Goal: Information Seeking & Learning: Understand process/instructions

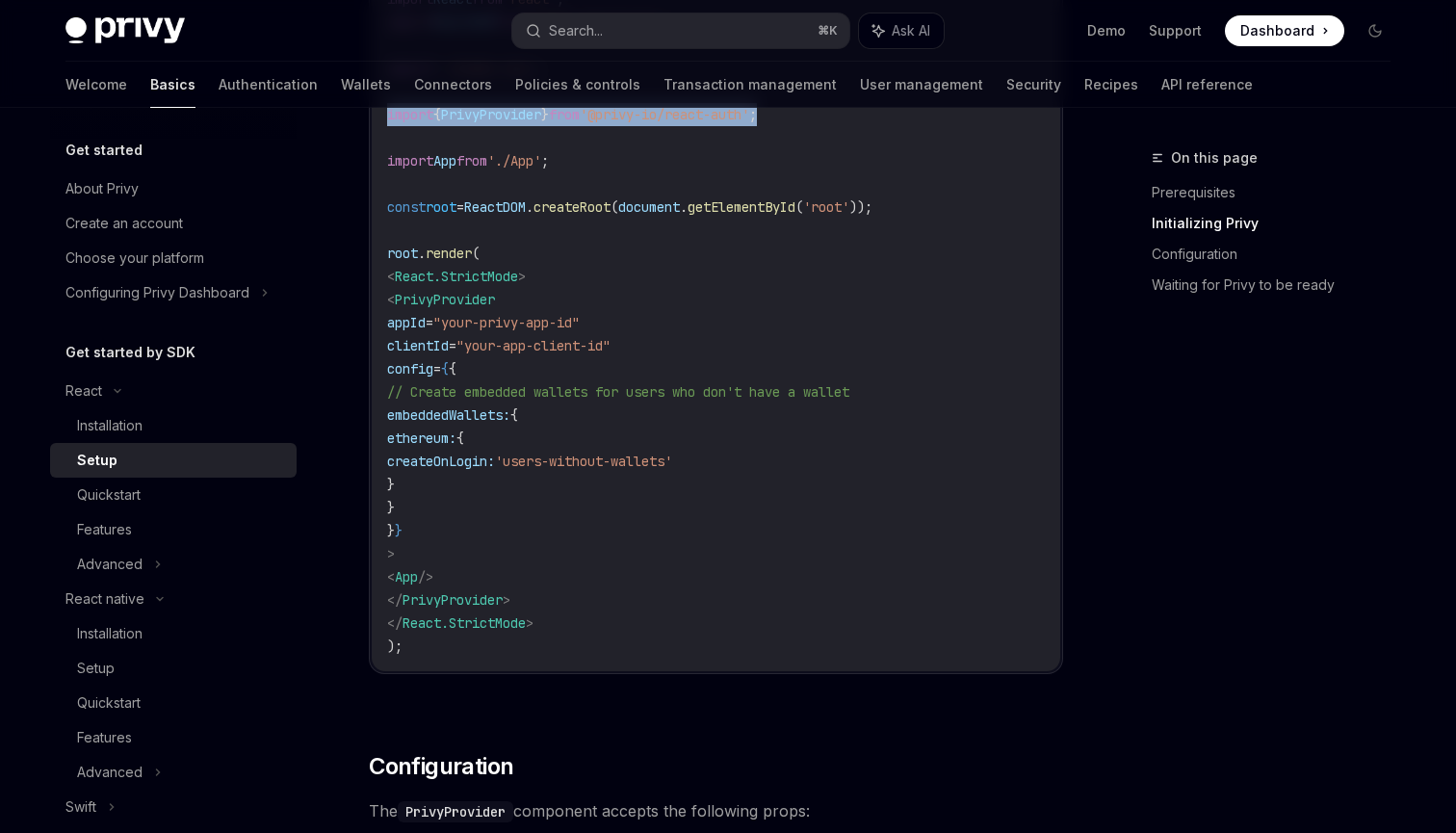
scroll to position [123, 0]
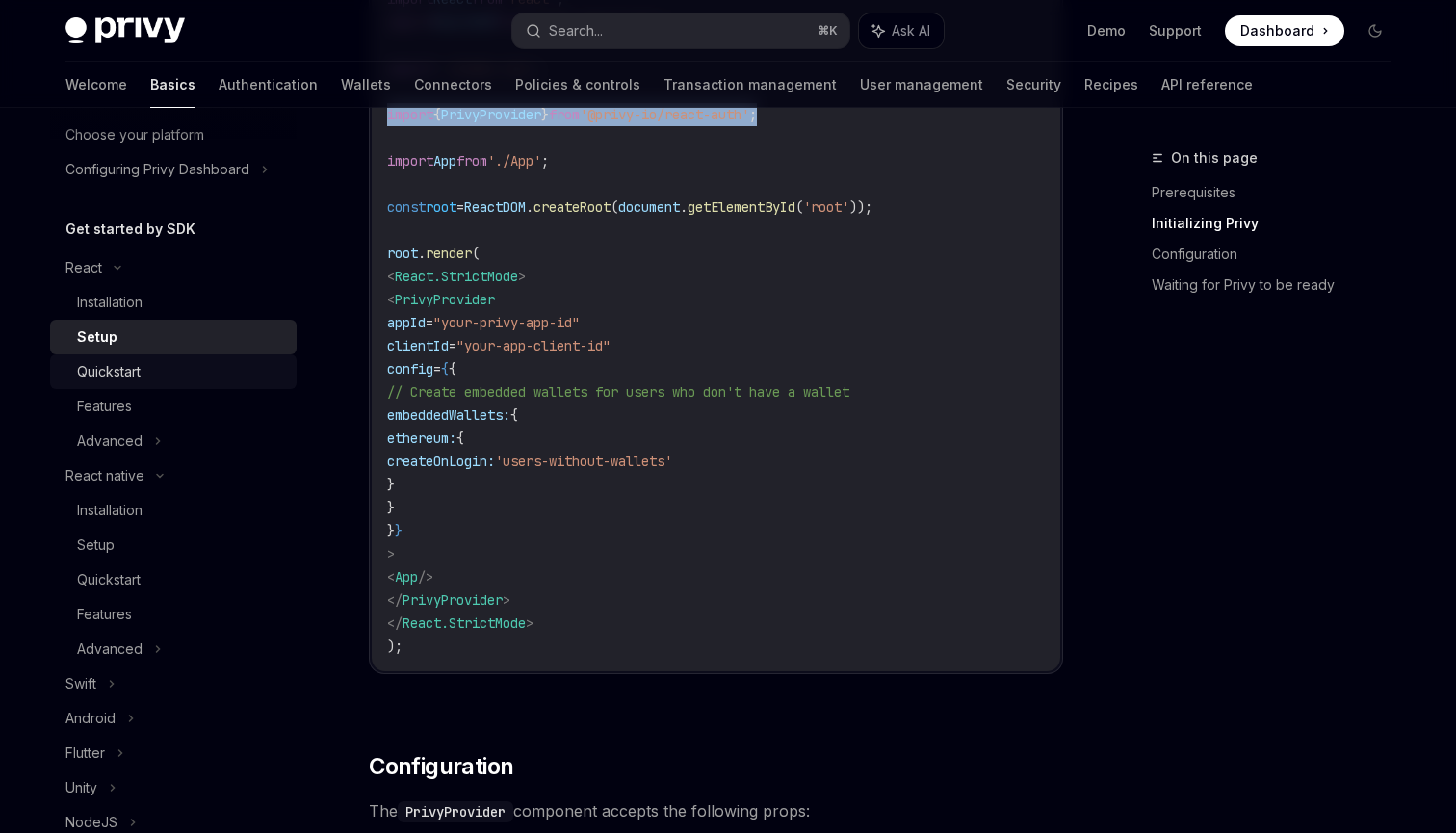
click at [140, 379] on div "Quickstart" at bounding box center [108, 372] width 64 height 24
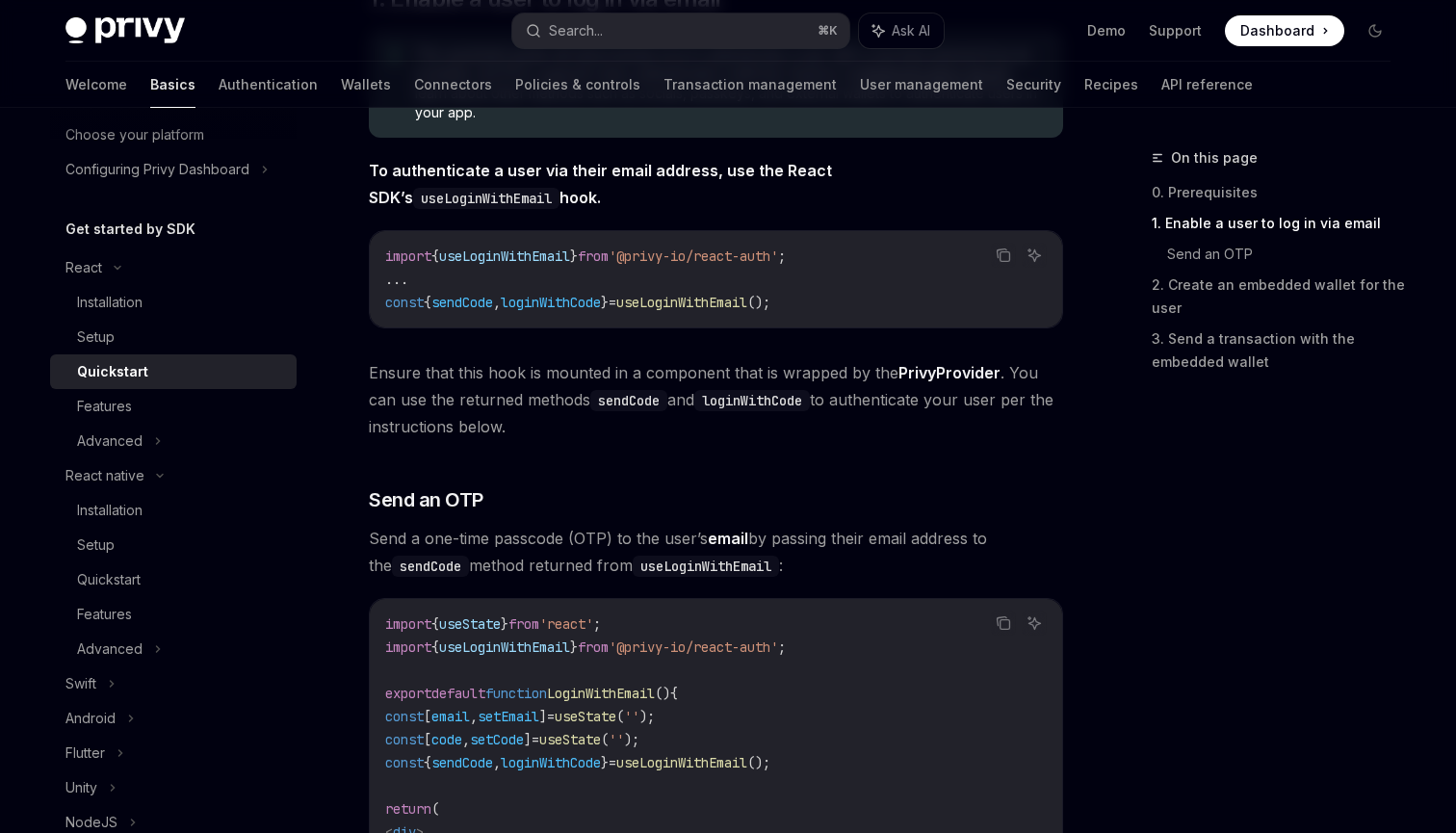
scroll to position [439, 0]
click at [117, 352] on link "Setup" at bounding box center [173, 336] width 247 height 34
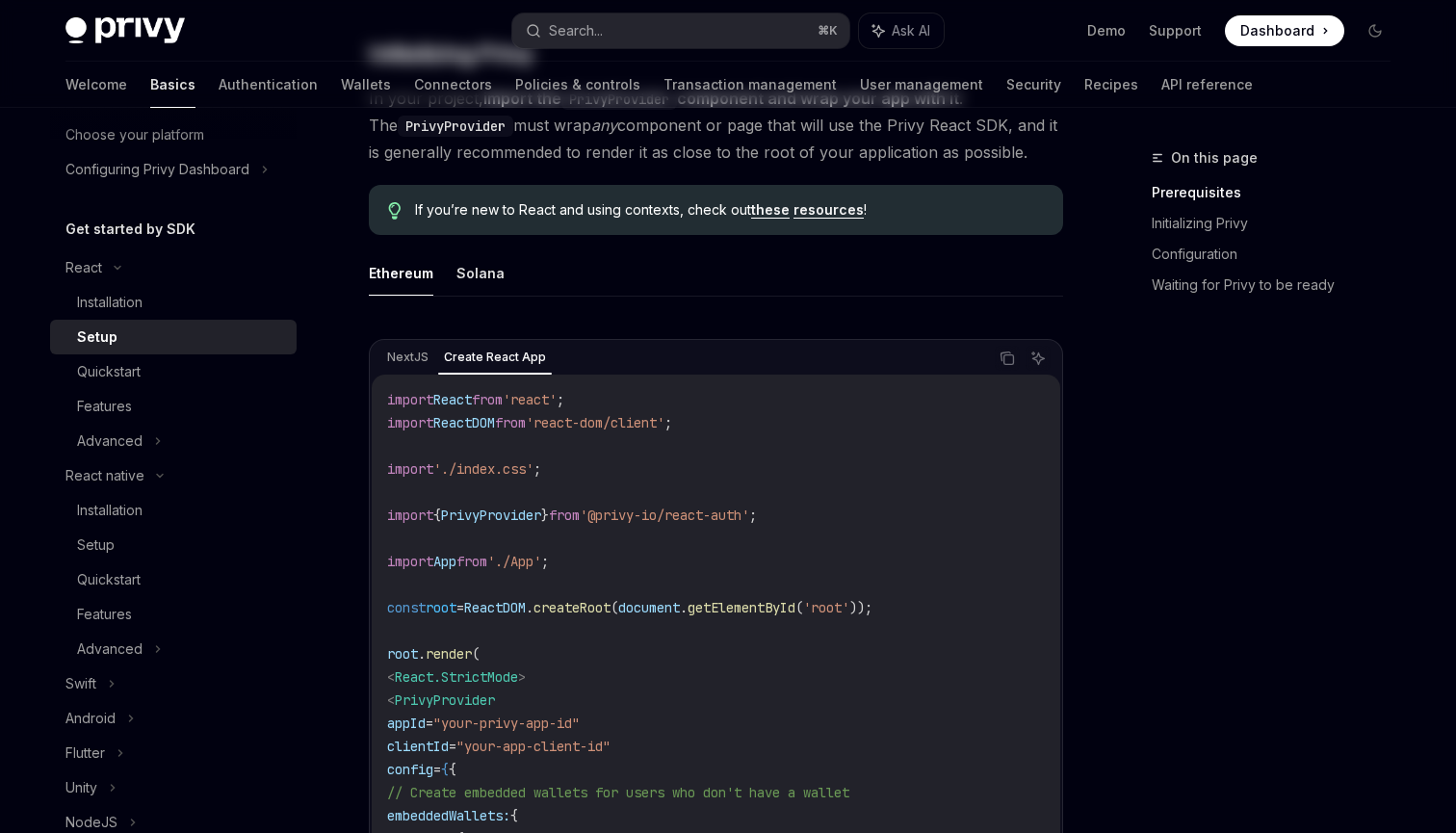
type textarea "*"
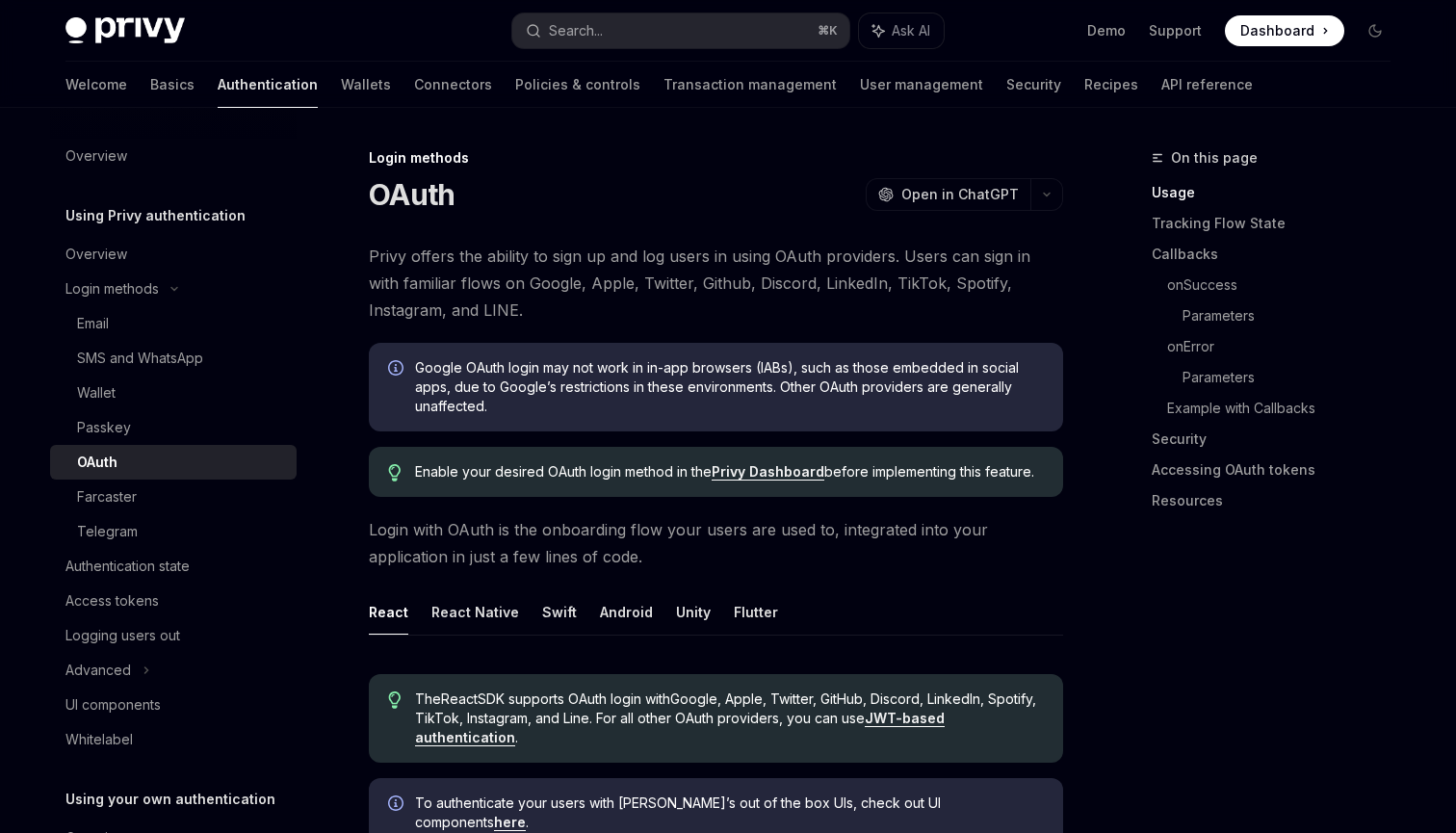
scroll to position [1305, 0]
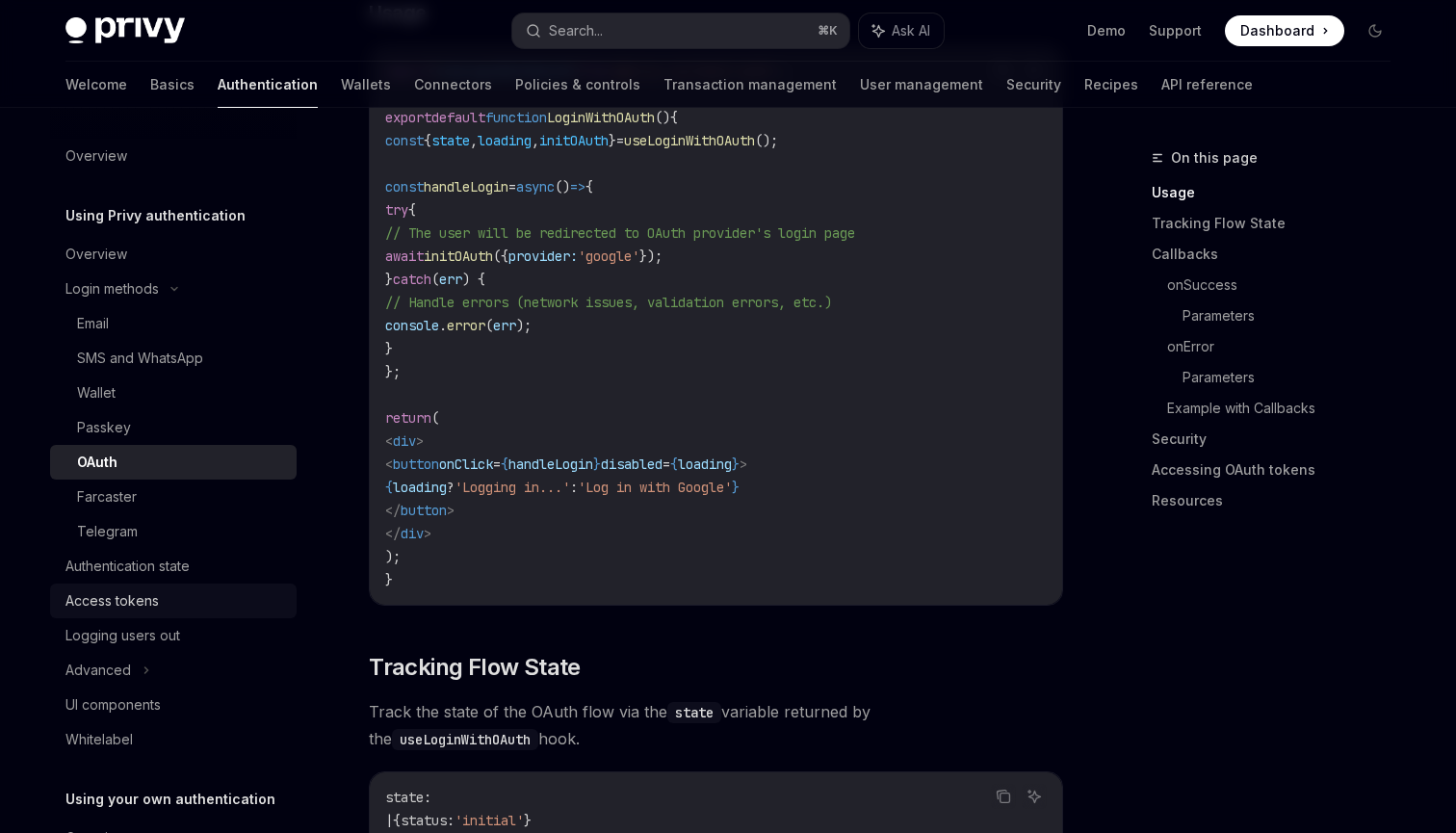
click at [145, 598] on div "Access tokens" at bounding box center [112, 601] width 93 height 24
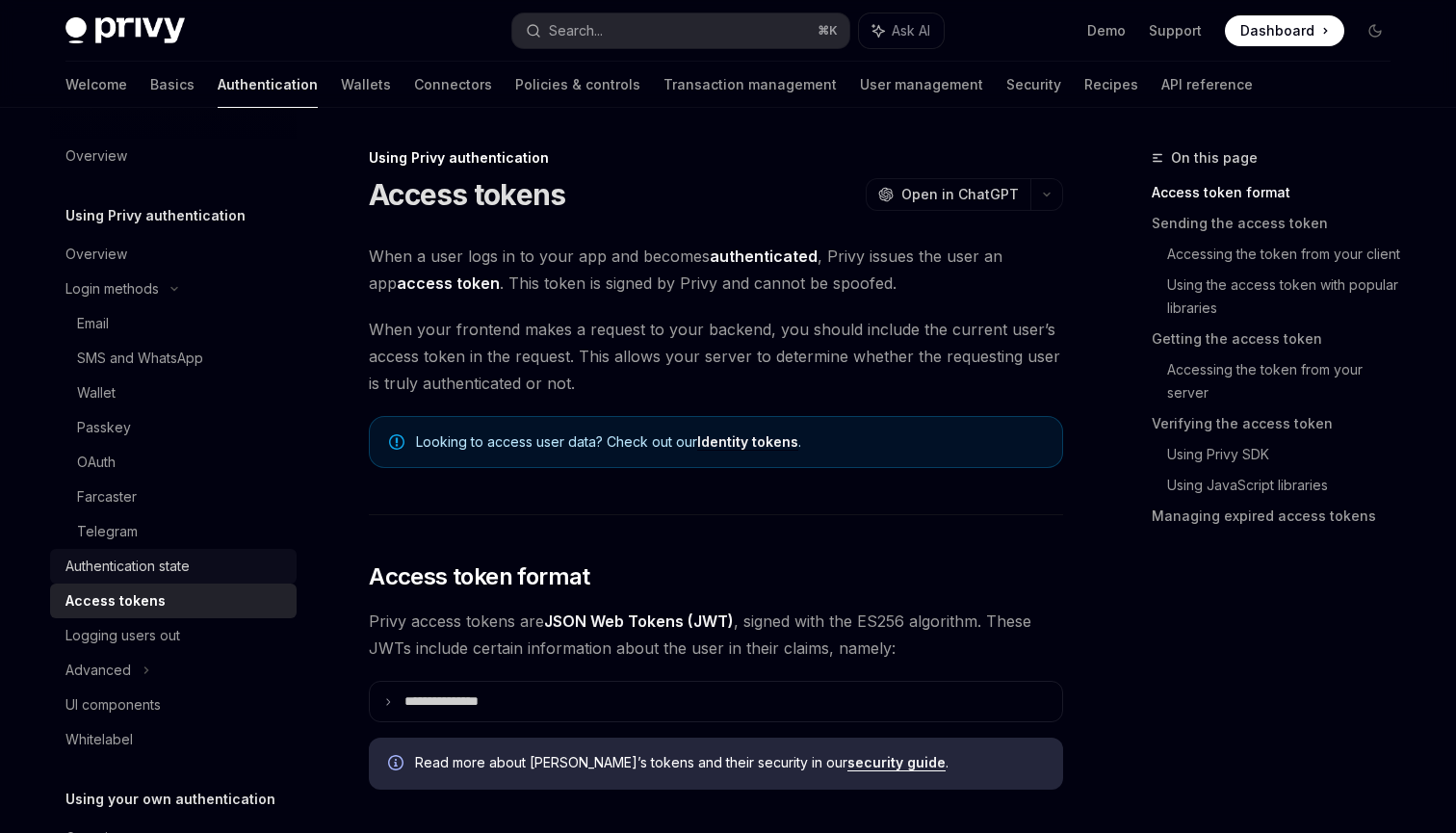
click at [148, 565] on div "Authentication state" at bounding box center [128, 567] width 124 height 24
type textarea "*"
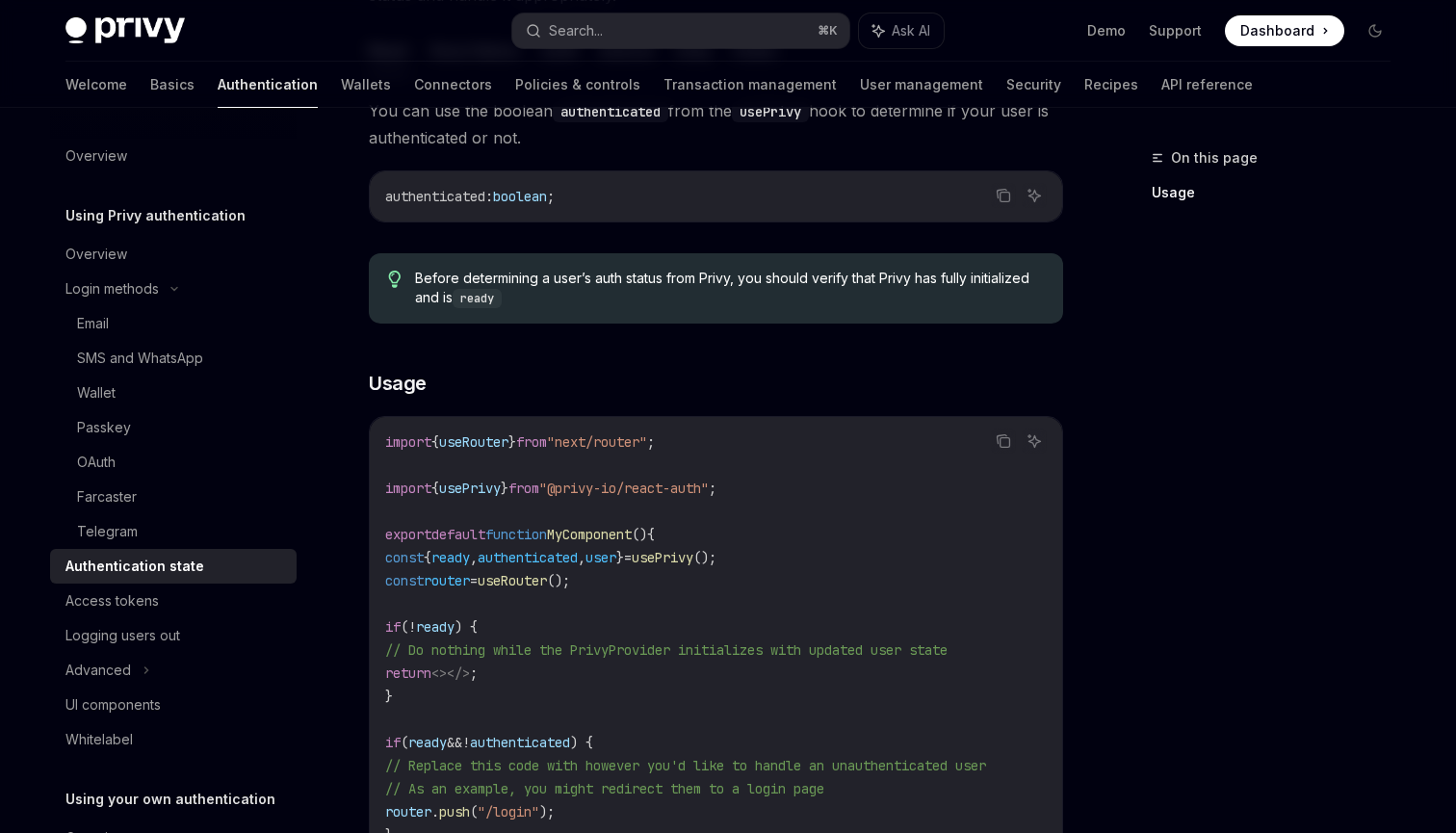
scroll to position [399, 0]
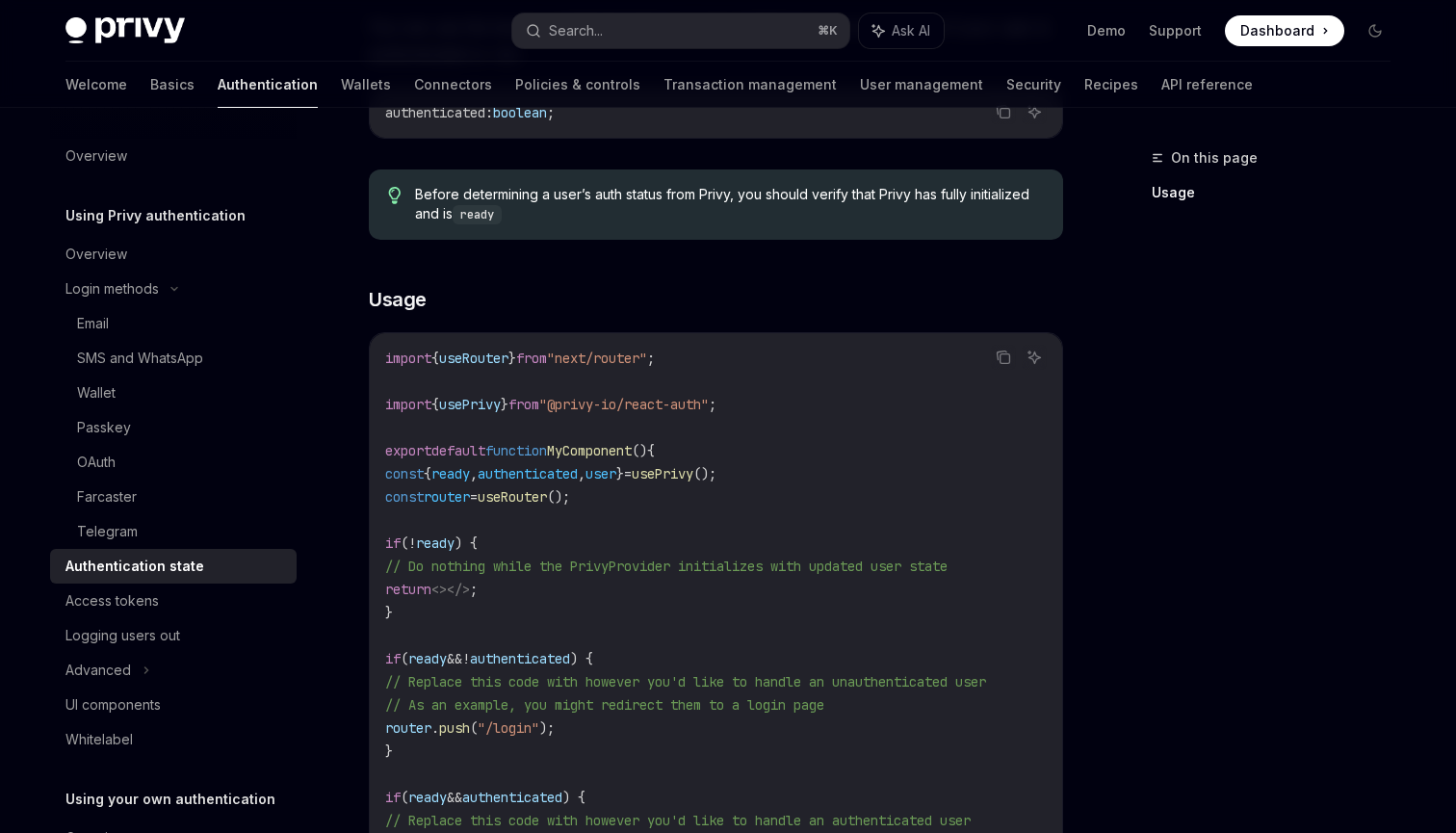
drag, startPoint x: 804, startPoint y: 472, endPoint x: 680, endPoint y: 472, distance: 124.0
click at [680, 473] on code "import { useRouter } from "next/router" ; import { usePrivy } from "@privy-io/r…" at bounding box center [715, 624] width 661 height 555
copy span "= usePrivy ();"
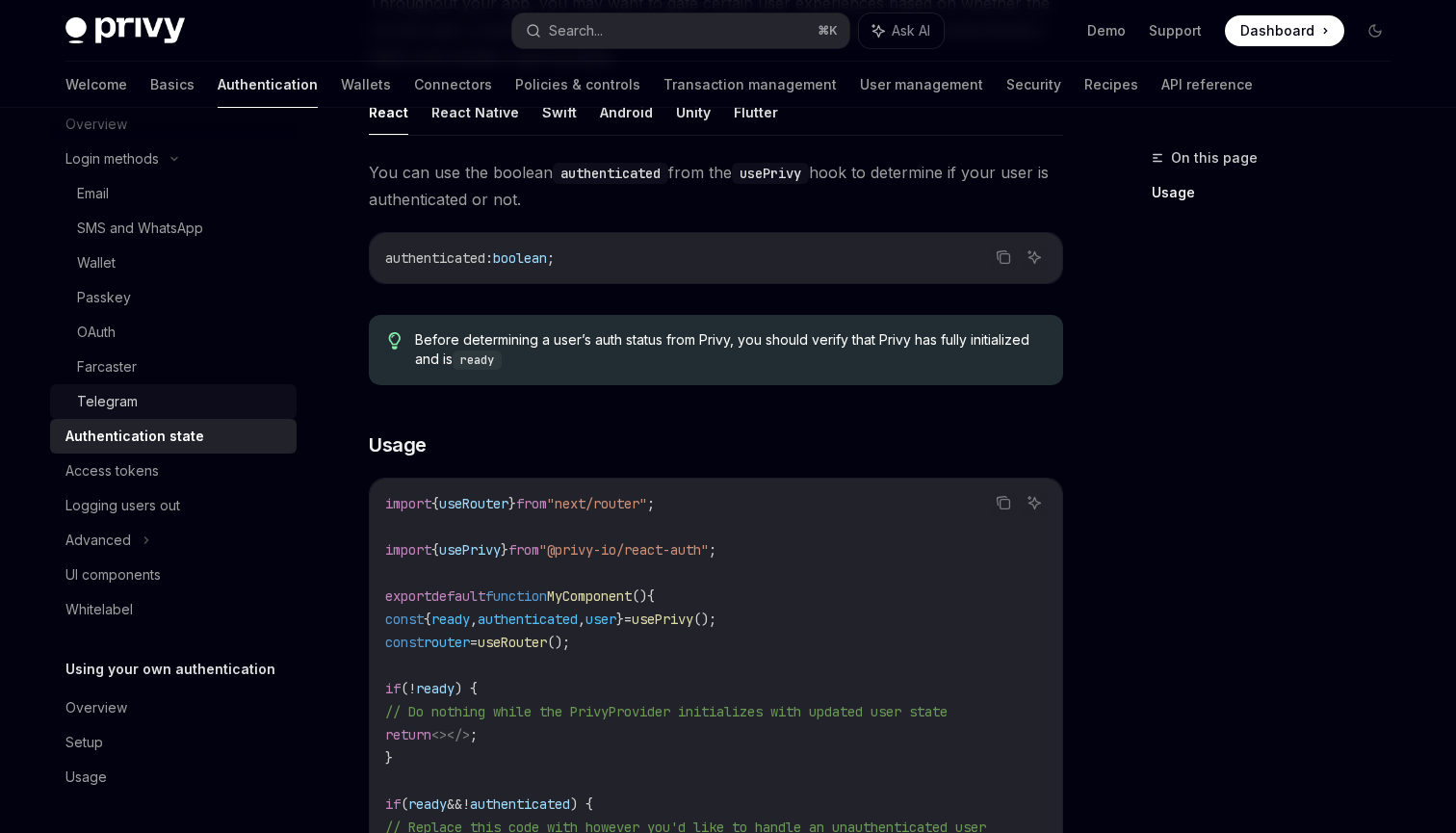
scroll to position [130, 0]
